Goal: Navigation & Orientation: Find specific page/section

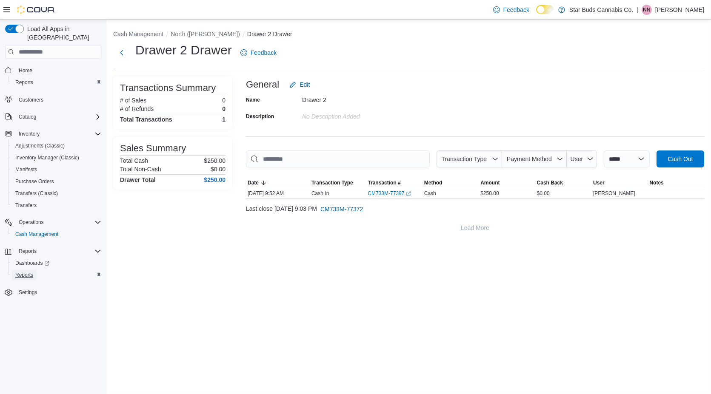
click at [26, 272] on span "Reports" at bounding box center [24, 275] width 18 height 7
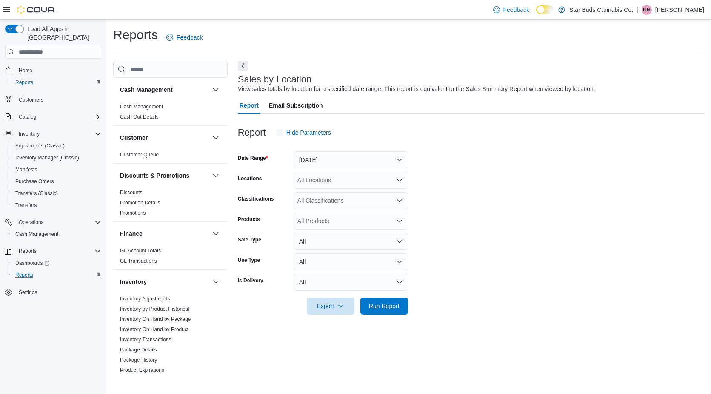
click at [687, 10] on p "Nickolas Nixon" at bounding box center [679, 10] width 49 height 10
click at [638, 87] on span "Sign Out" at bounding box center [649, 83] width 23 height 9
